Goal: Find specific page/section: Find specific page/section

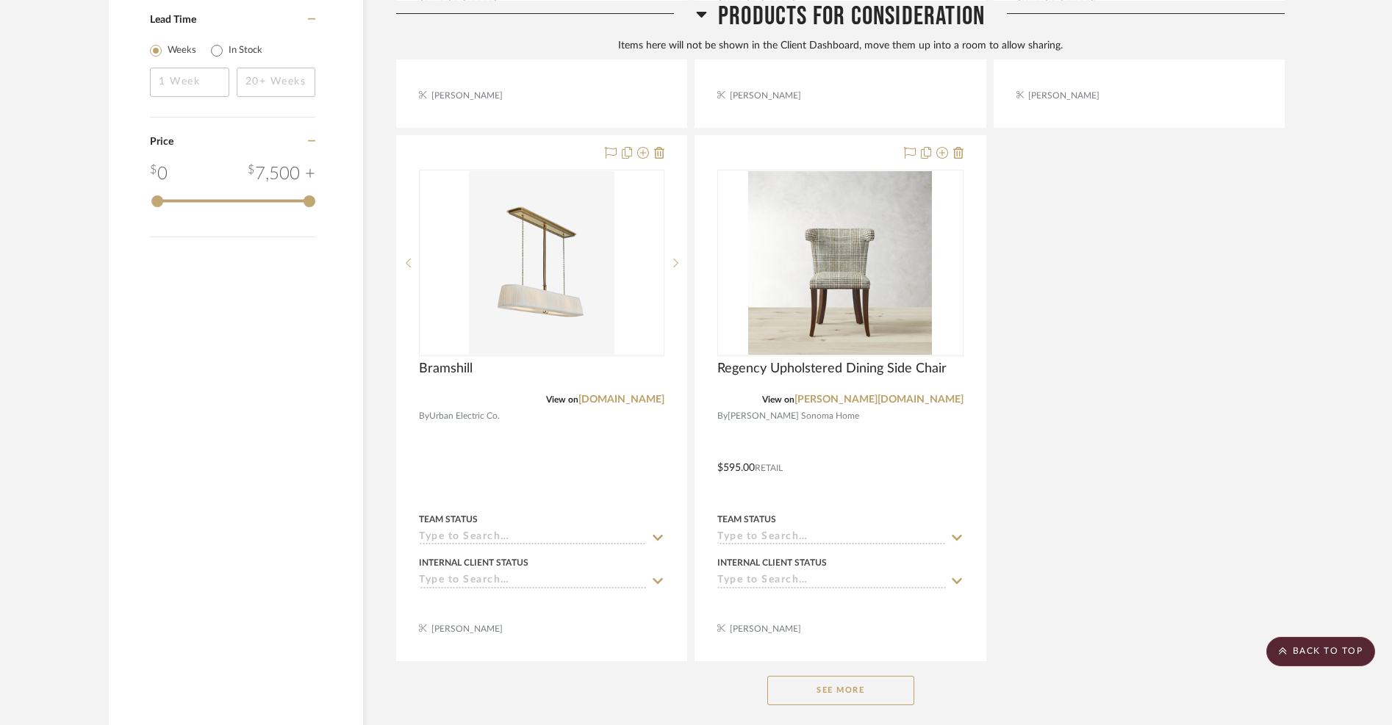
scroll to position [1606, 0]
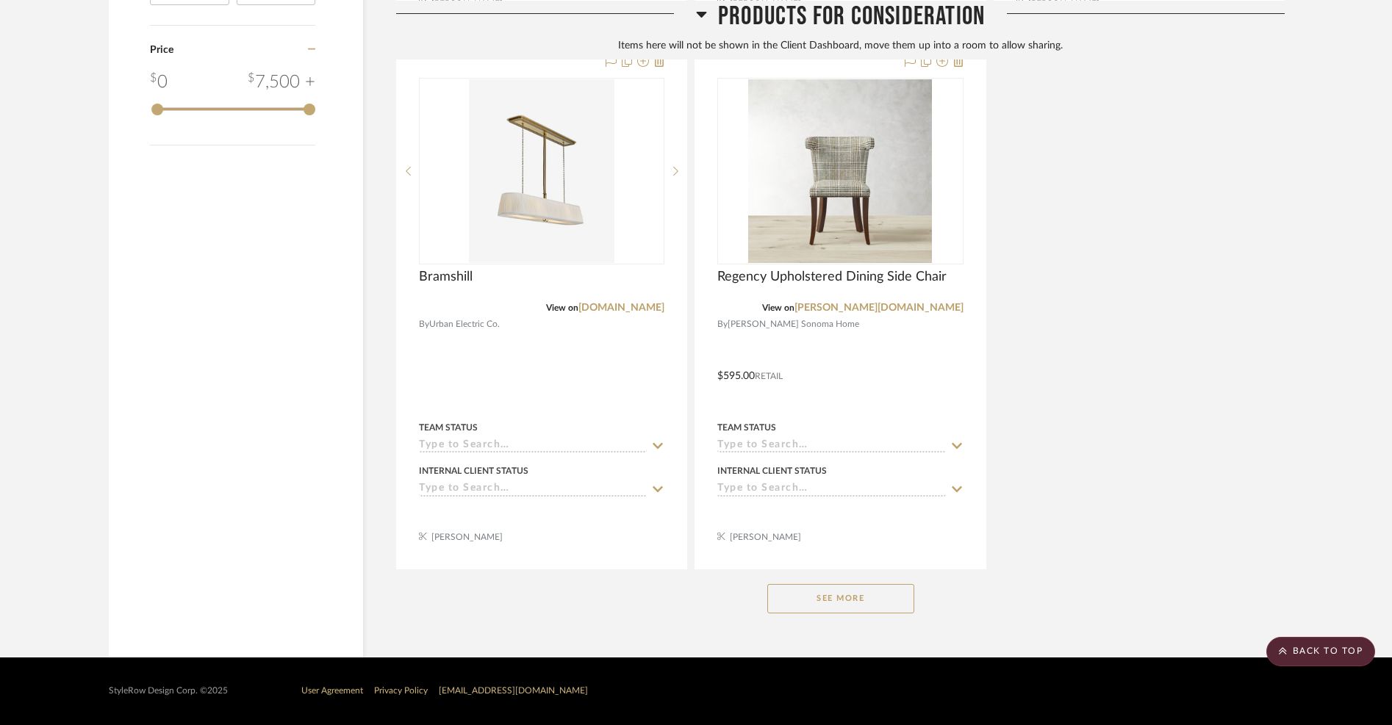
click at [828, 598] on button "See More" at bounding box center [840, 598] width 147 height 29
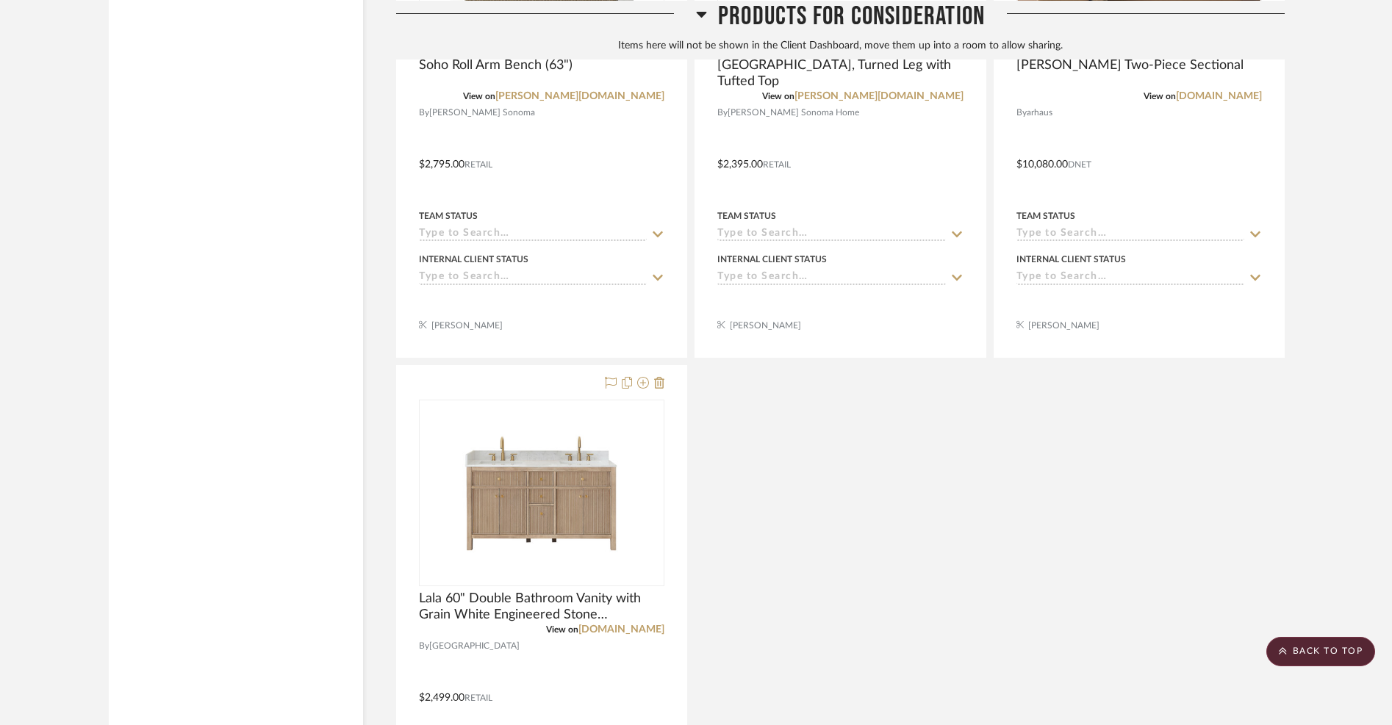
scroll to position [2674, 0]
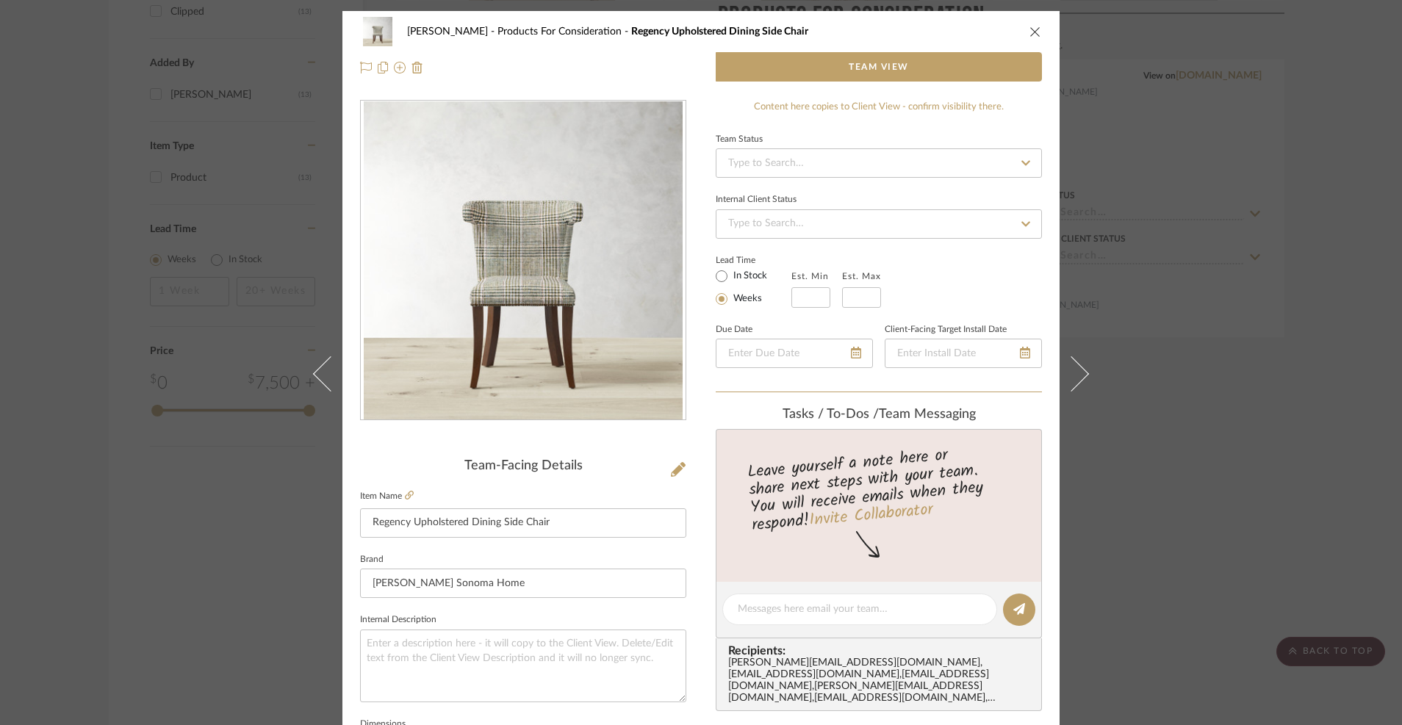
click at [1029, 33] on icon "close" at bounding box center [1035, 32] width 12 height 12
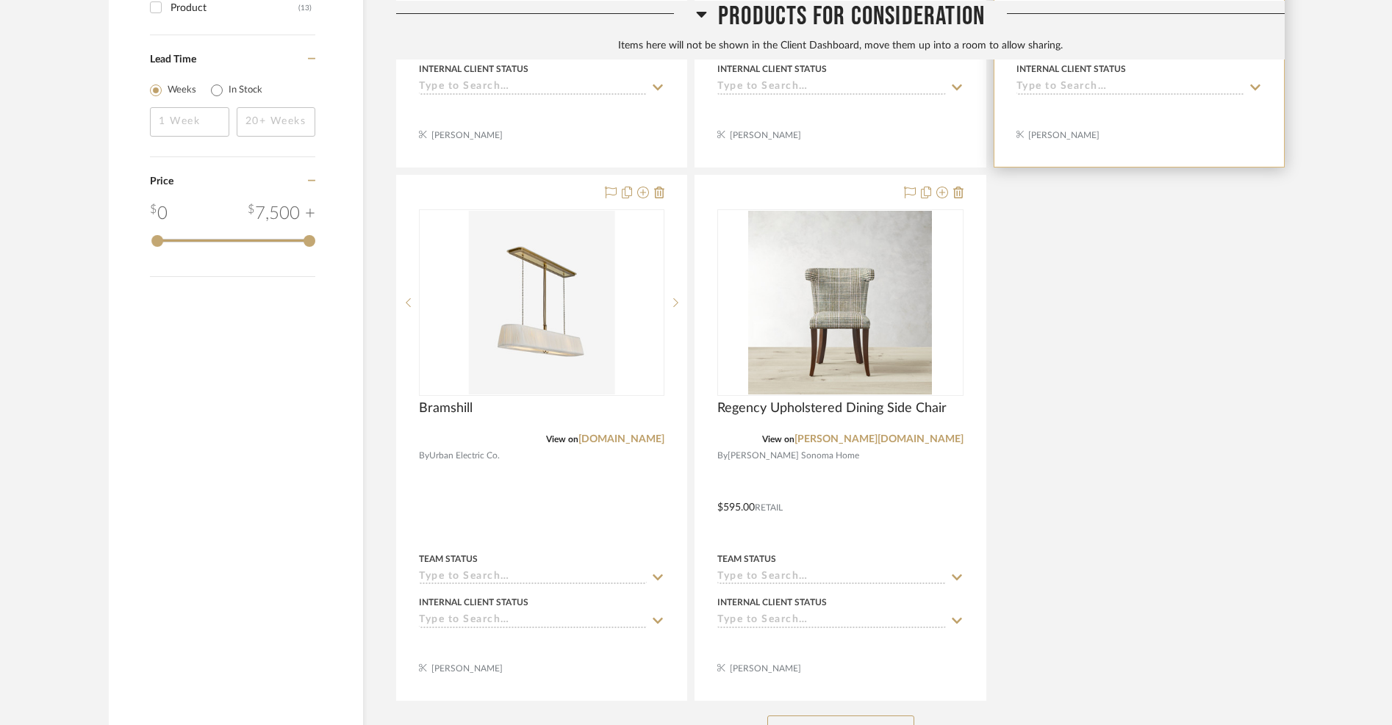
scroll to position [1606, 0]
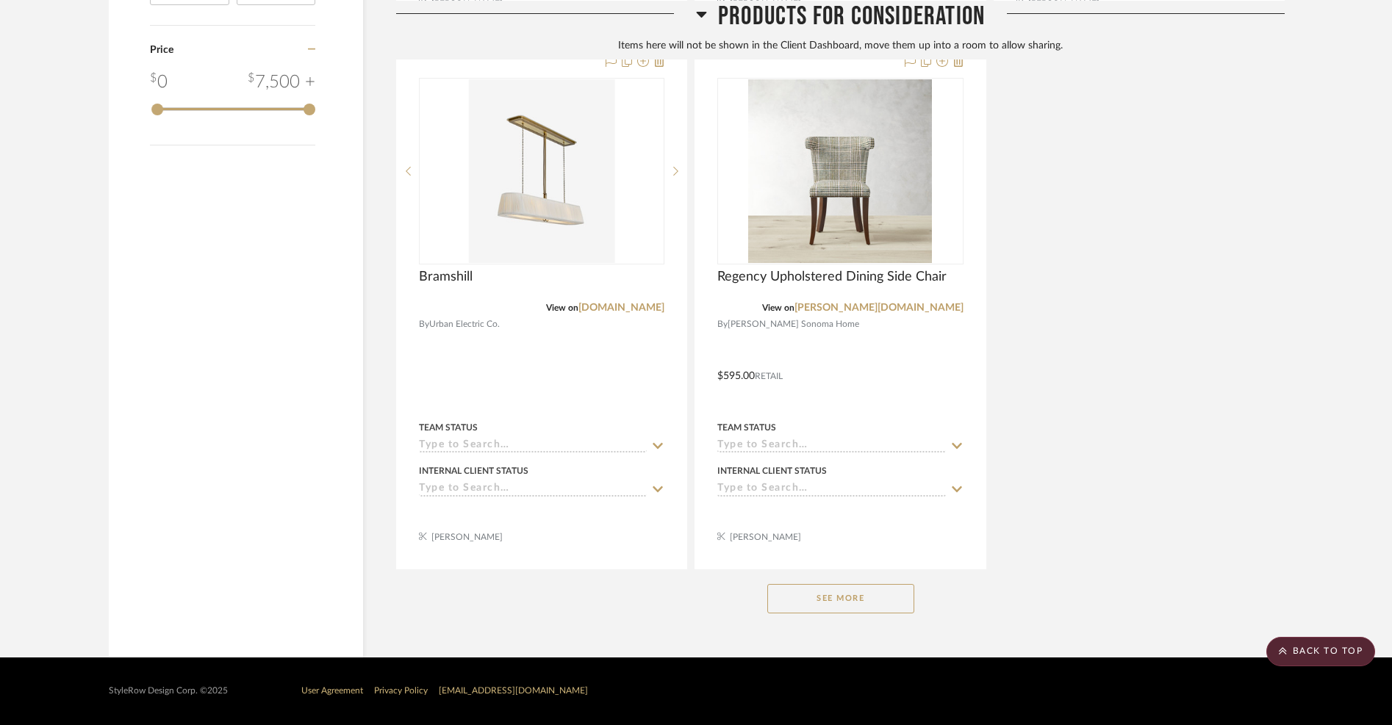
click at [841, 614] on div "See More" at bounding box center [840, 598] width 888 height 59
click at [841, 593] on button "See More" at bounding box center [840, 598] width 147 height 29
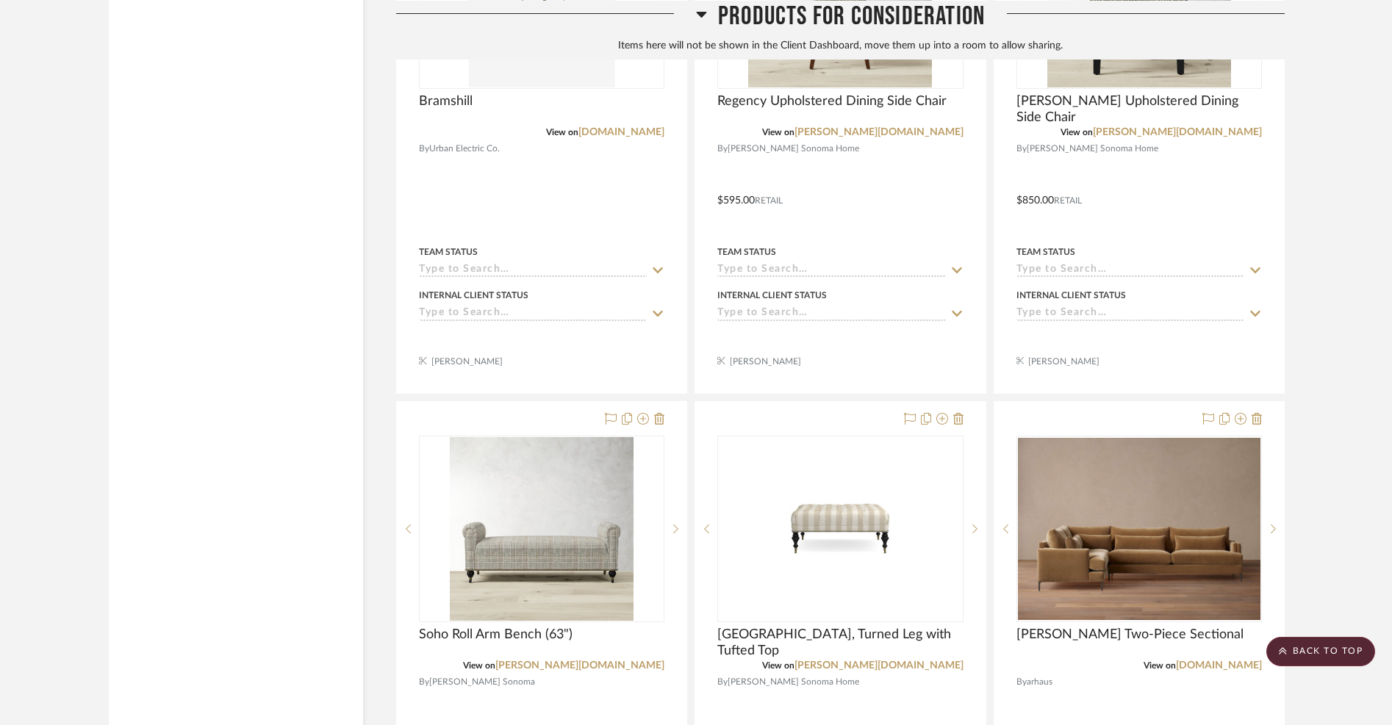
scroll to position [1847, 0]
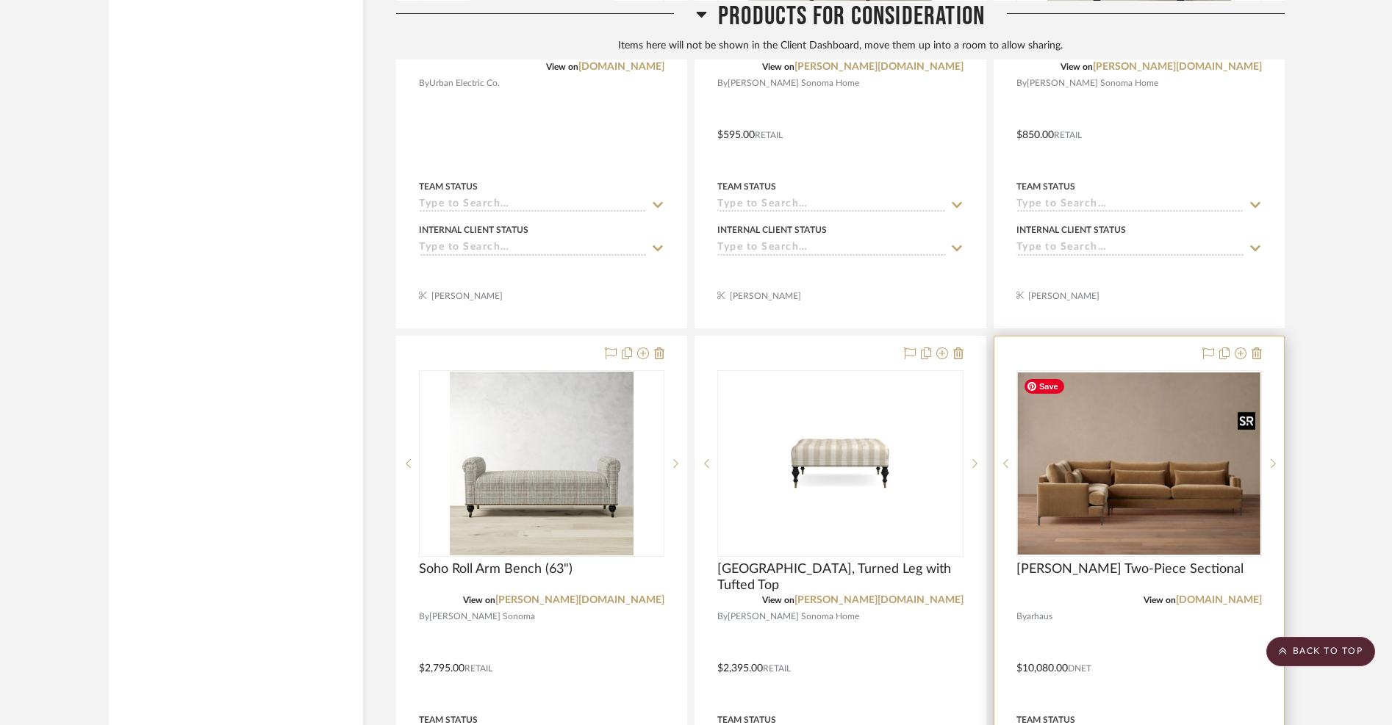
click at [0, 0] on img at bounding box center [0, 0] width 0 height 0
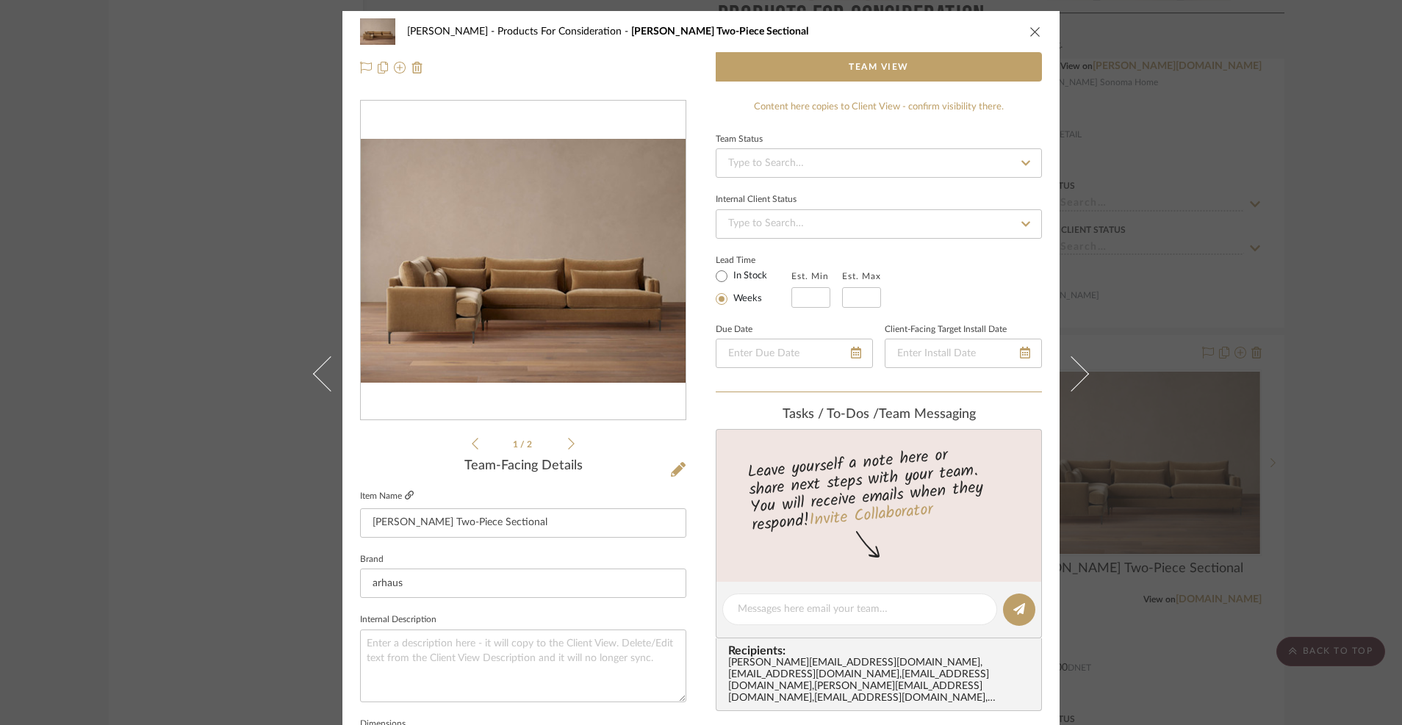
click at [406, 494] on icon at bounding box center [409, 495] width 9 height 9
